Goal: Transaction & Acquisition: Download file/media

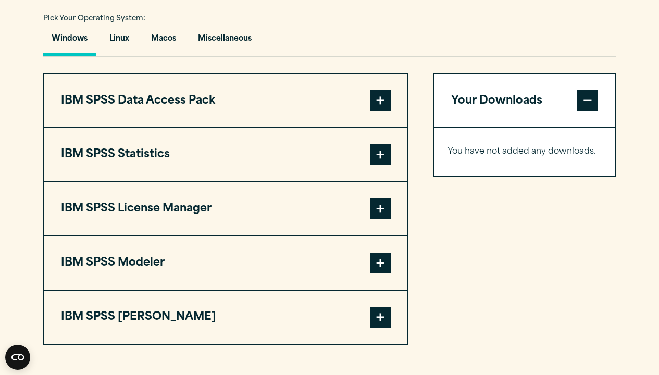
scroll to position [760, 0]
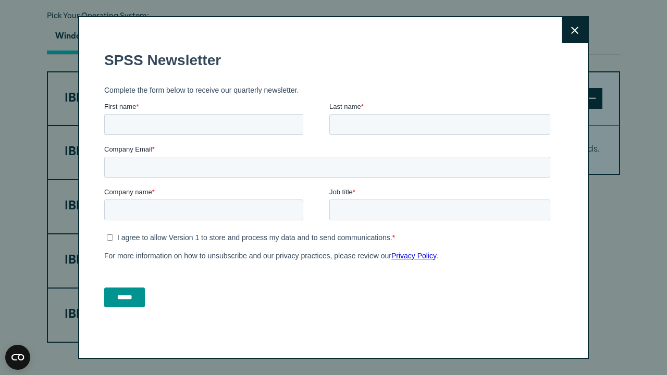
click at [574, 23] on button "Close" at bounding box center [575, 30] width 26 height 26
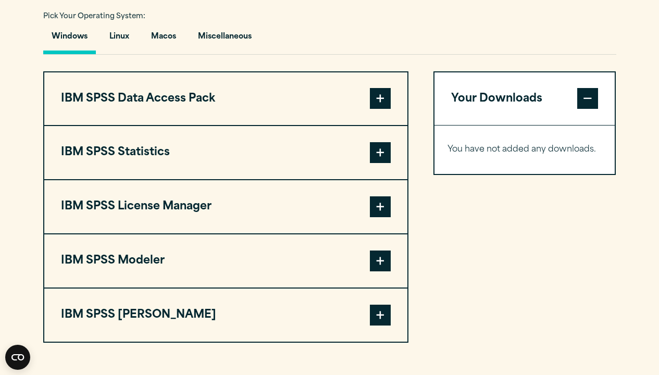
click at [386, 163] on span at bounding box center [380, 152] width 21 height 21
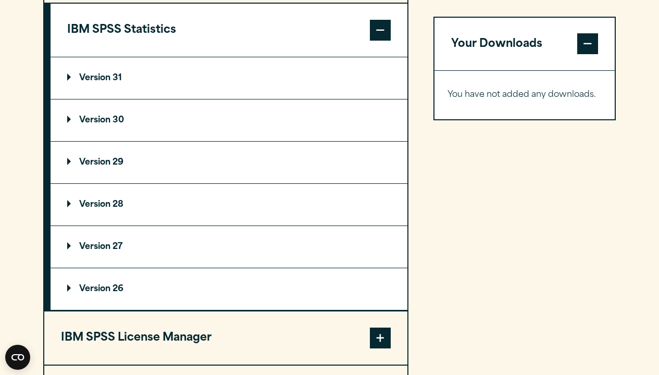
scroll to position [877, 0]
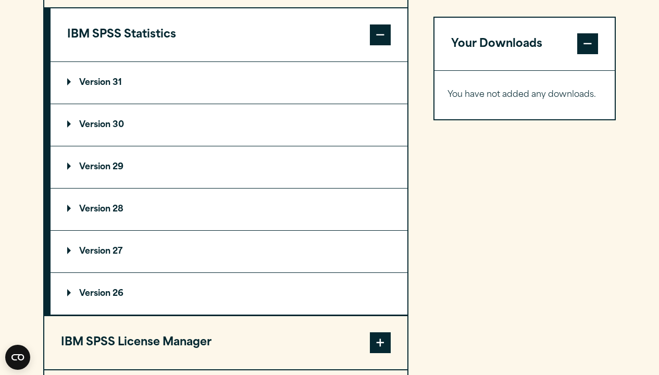
click at [247, 141] on summary "Version 30" at bounding box center [229, 125] width 357 height 42
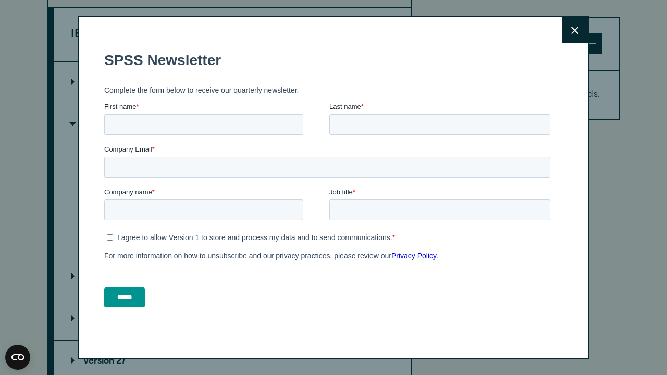
click at [578, 34] on icon at bounding box center [574, 31] width 7 height 8
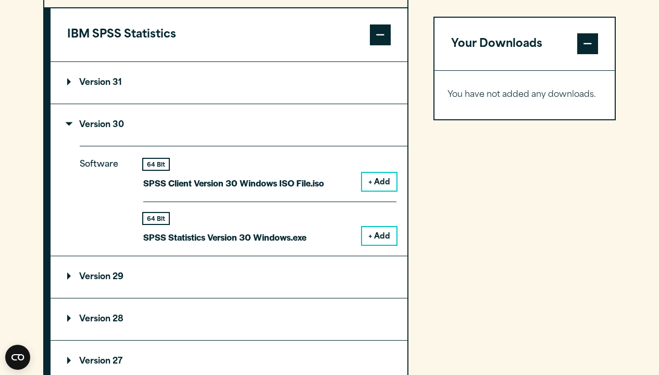
click at [378, 245] on button "+ Add" at bounding box center [379, 236] width 34 height 18
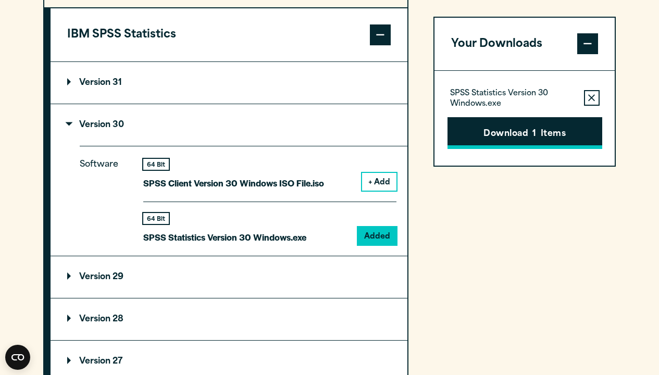
click at [565, 126] on button "Download 1 Items" at bounding box center [525, 133] width 155 height 32
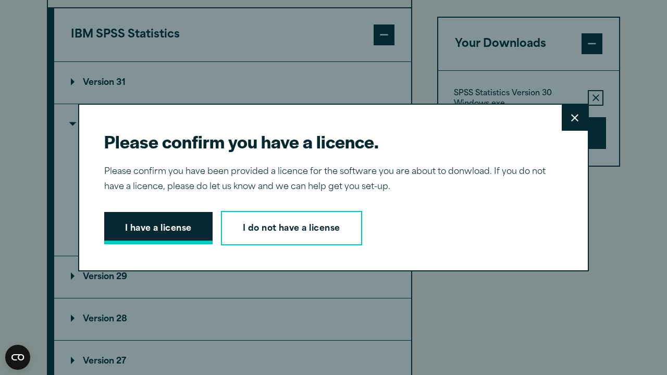
click at [146, 228] on button "I have a license" at bounding box center [158, 228] width 108 height 32
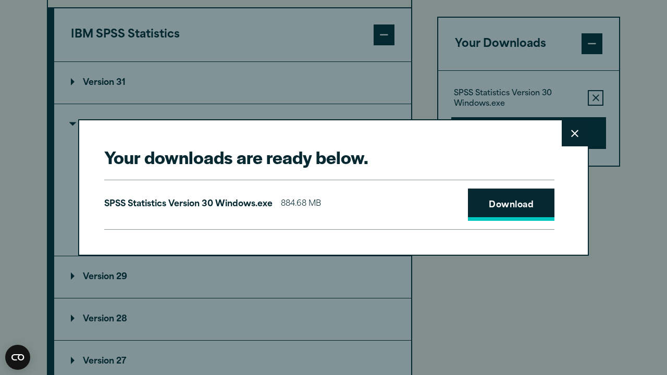
click at [506, 208] on link "Download" at bounding box center [511, 205] width 86 height 32
click at [489, 200] on link "Download" at bounding box center [511, 205] width 86 height 32
click at [576, 131] on icon at bounding box center [574, 134] width 7 height 8
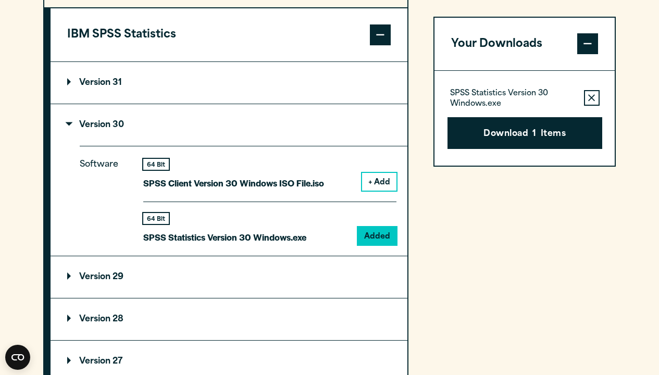
click at [216, 245] on p "SPSS Statistics Version 30 Windows.exe" at bounding box center [224, 237] width 163 height 15
click at [217, 245] on p "SPSS Statistics Version 30 Windows.exe" at bounding box center [224, 237] width 163 height 15
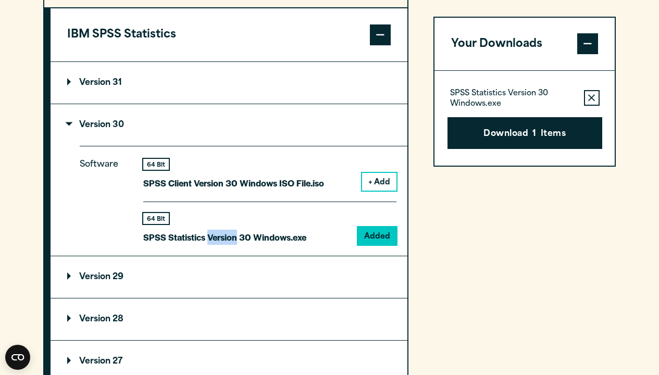
click at [217, 245] on p "SPSS Statistics Version 30 Windows.exe" at bounding box center [224, 237] width 163 height 15
click at [471, 100] on p "SPSS Statistics Version 30 Windows.exe" at bounding box center [513, 99] width 126 height 21
click at [470, 96] on p "SPSS Statistics Version 30 Windows.exe" at bounding box center [513, 99] width 126 height 21
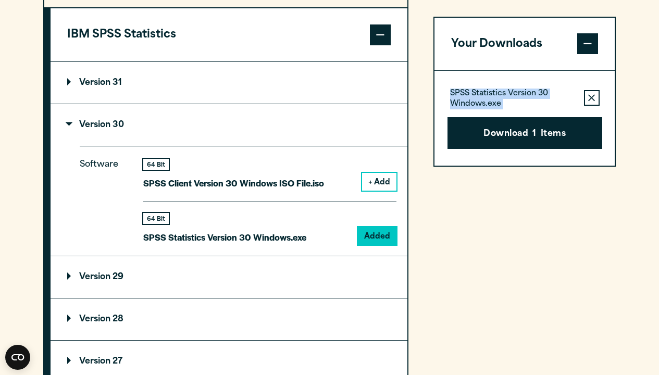
click at [470, 96] on p "SPSS Statistics Version 30 Windows.exe" at bounding box center [513, 99] width 126 height 21
click at [262, 245] on p "SPSS Statistics Version 30 Windows.exe" at bounding box center [224, 237] width 163 height 15
click at [203, 255] on div "Software 64 Bit SPSS Client Version 30 Windows ISO File.iso + Add 64 Bit Added" at bounding box center [244, 200] width 328 height 109
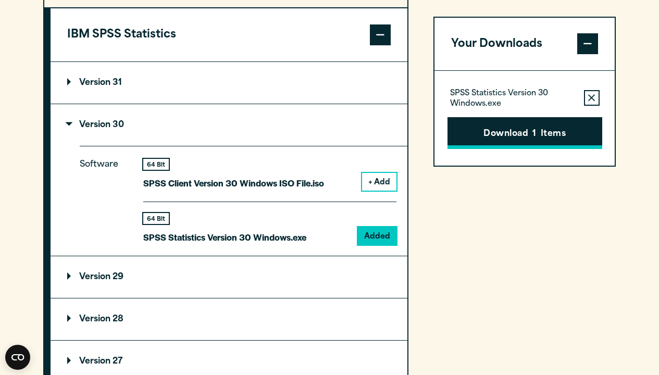
click at [546, 130] on button "Download 1 Items" at bounding box center [525, 133] width 155 height 32
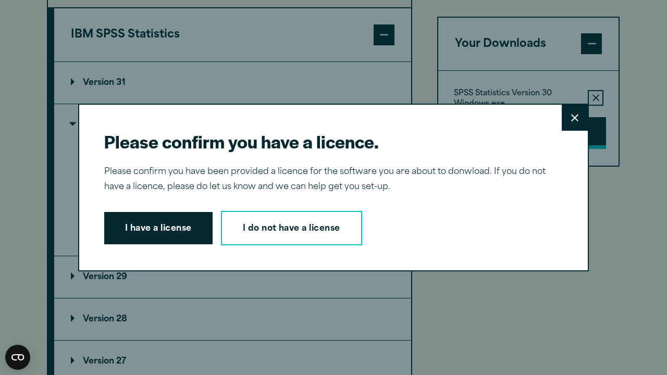
click at [546, 130] on div "Please confirm you have a licence. Close Please confirm you have been provided …" at bounding box center [333, 187] width 667 height 375
click at [122, 228] on button "I have a license" at bounding box center [158, 228] width 108 height 32
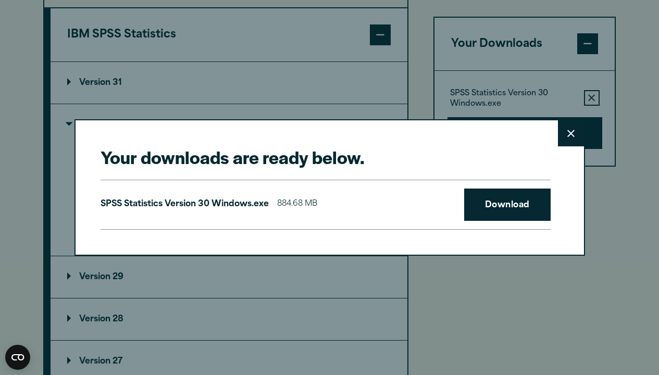
click at [203, 205] on p "SPSS Statistics Version 30 Windows.exe" at bounding box center [185, 204] width 168 height 15
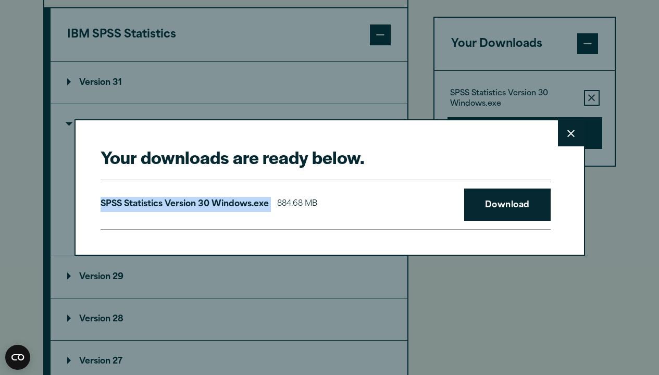
click at [203, 205] on p "SPSS Statistics Version 30 Windows.exe" at bounding box center [185, 204] width 168 height 15
click at [505, 203] on link "Download" at bounding box center [507, 205] width 86 height 32
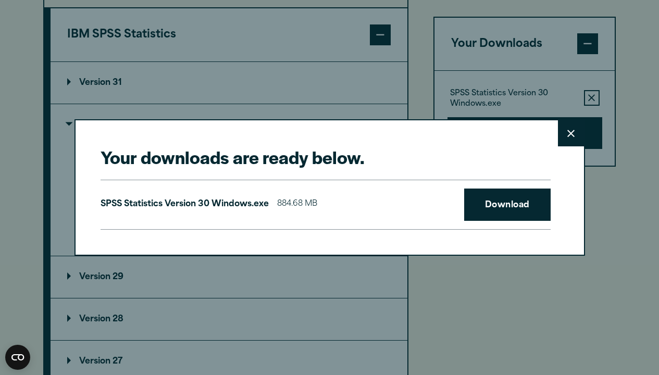
click at [219, 209] on p "SPSS Statistics Version 30 Windows.exe" at bounding box center [185, 204] width 168 height 15
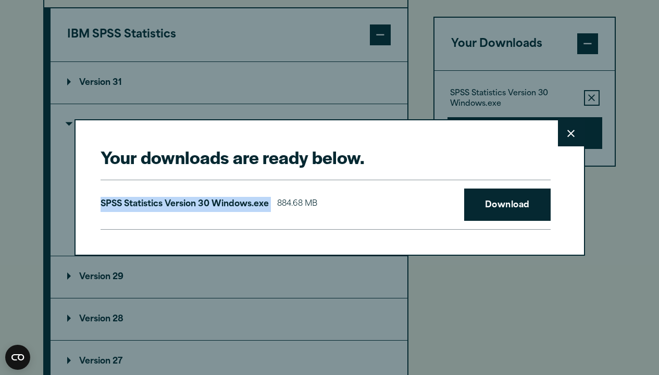
click at [219, 209] on p "SPSS Statistics Version 30 Windows.exe" at bounding box center [185, 204] width 168 height 15
click at [568, 137] on icon at bounding box center [570, 133] width 7 height 7
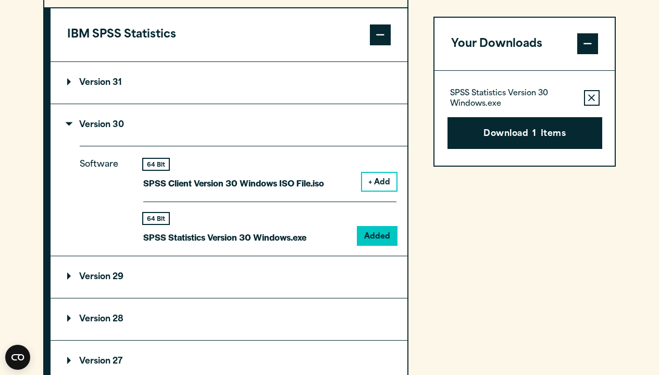
click at [152, 245] on div "64 Bit SPSS Statistics Version 30 Windows.exe" at bounding box center [224, 229] width 163 height 32
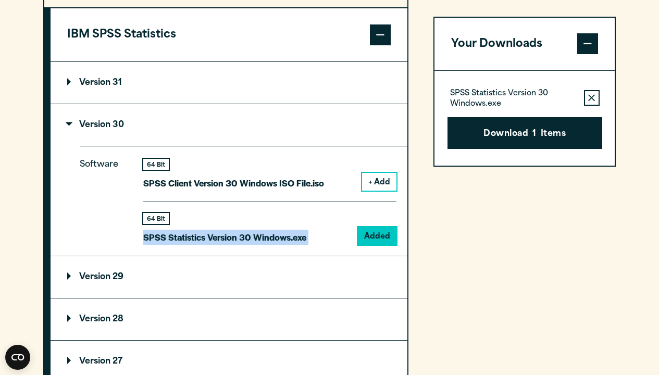
click at [152, 245] on div "64 Bit SPSS Statistics Version 30 Windows.exe" at bounding box center [224, 229] width 163 height 32
click at [163, 245] on p "SPSS Statistics Version 30 Windows.exe" at bounding box center [224, 237] width 163 height 15
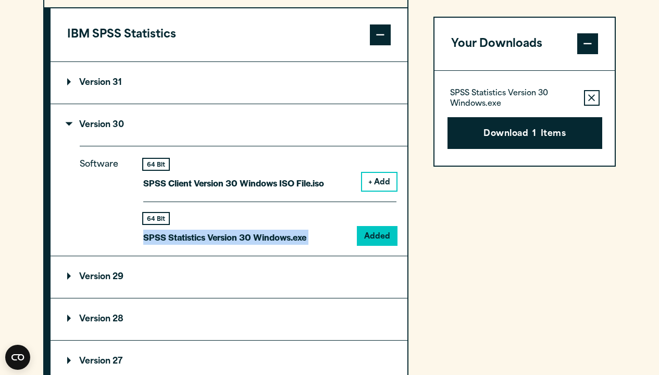
click at [163, 245] on p "SPSS Statistics Version 30 Windows.exe" at bounding box center [224, 237] width 163 height 15
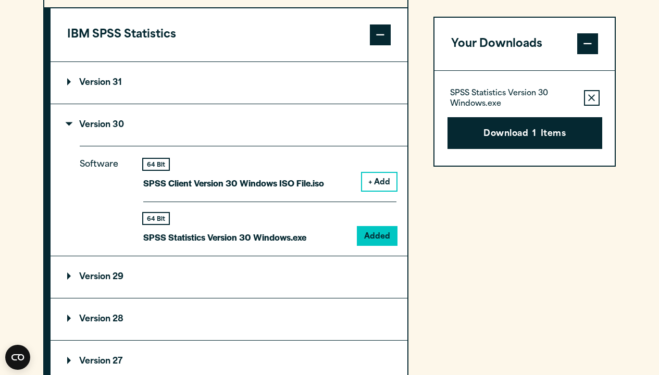
click at [490, 99] on p "SPSS Statistics Version 30 Windows.exe" at bounding box center [513, 99] width 126 height 21
click at [491, 100] on p "SPSS Statistics Version 30 Windows.exe" at bounding box center [513, 99] width 126 height 21
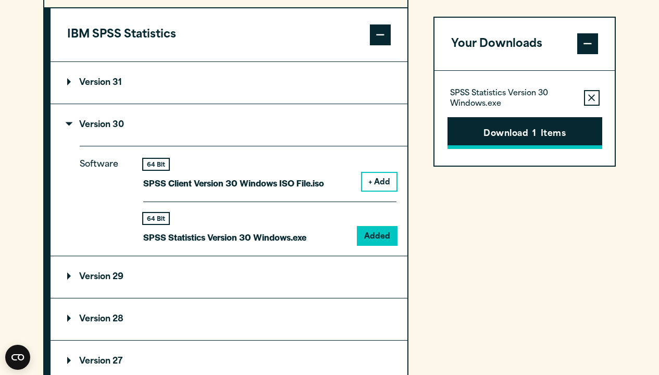
click at [538, 138] on button "Download 1 Items" at bounding box center [525, 133] width 155 height 32
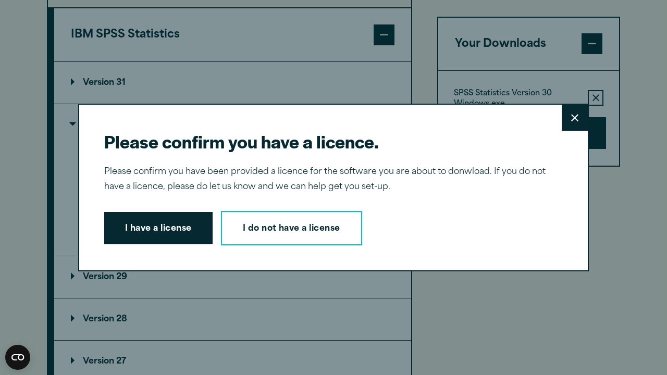
click at [569, 119] on button "Close" at bounding box center [575, 118] width 26 height 26
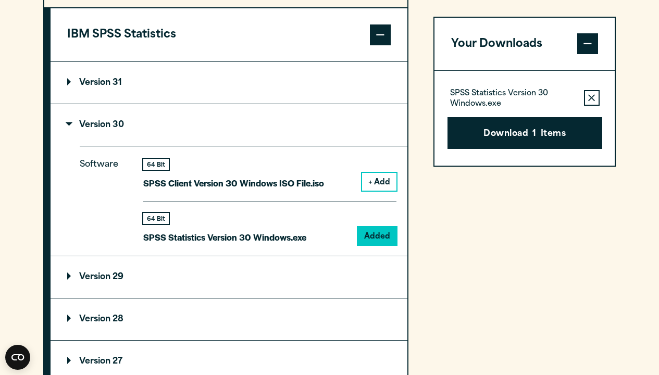
click at [262, 245] on p "SPSS Statistics Version 30 Windows.exe" at bounding box center [224, 237] width 163 height 15
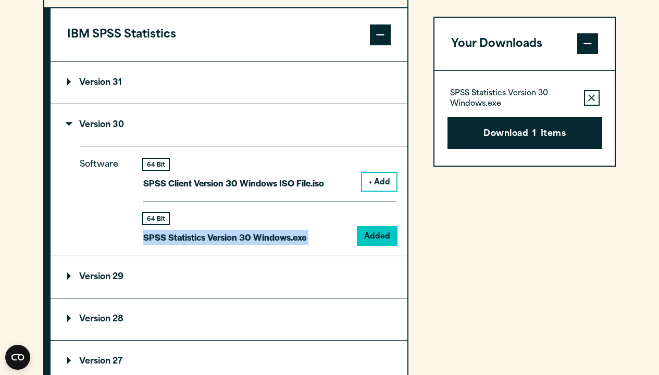
click at [262, 245] on p "SPSS Statistics Version 30 Windows.exe" at bounding box center [224, 237] width 163 height 15
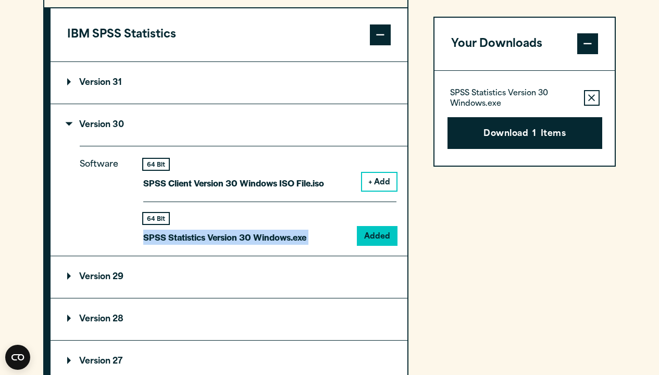
click at [262, 245] on p "SPSS Statistics Version 30 Windows.exe" at bounding box center [224, 237] width 163 height 15
click at [182, 255] on div "Software 64 Bit SPSS Client Version 30 Windows ISO File.iso + Add 64 Bit Added" at bounding box center [244, 200] width 328 height 109
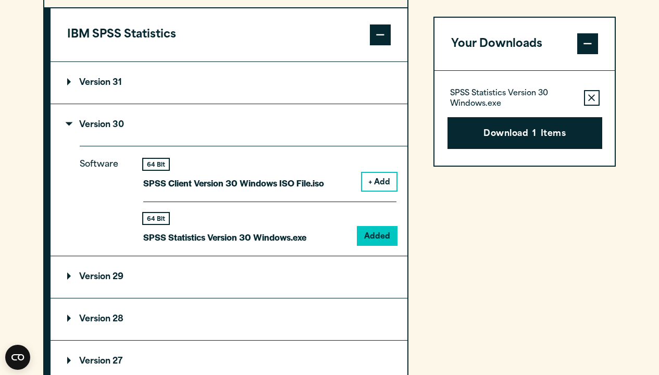
click at [183, 245] on p "SPSS Statistics Version 30 Windows.exe" at bounding box center [224, 237] width 163 height 15
click at [185, 245] on p "SPSS Statistics Version 30 Windows.exe" at bounding box center [224, 237] width 163 height 15
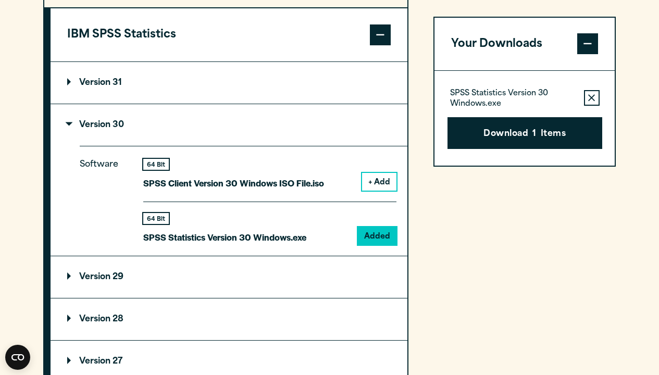
click at [185, 245] on p "SPSS Statistics Version 30 Windows.exe" at bounding box center [224, 237] width 163 height 15
